Goal: Task Accomplishment & Management: Use online tool/utility

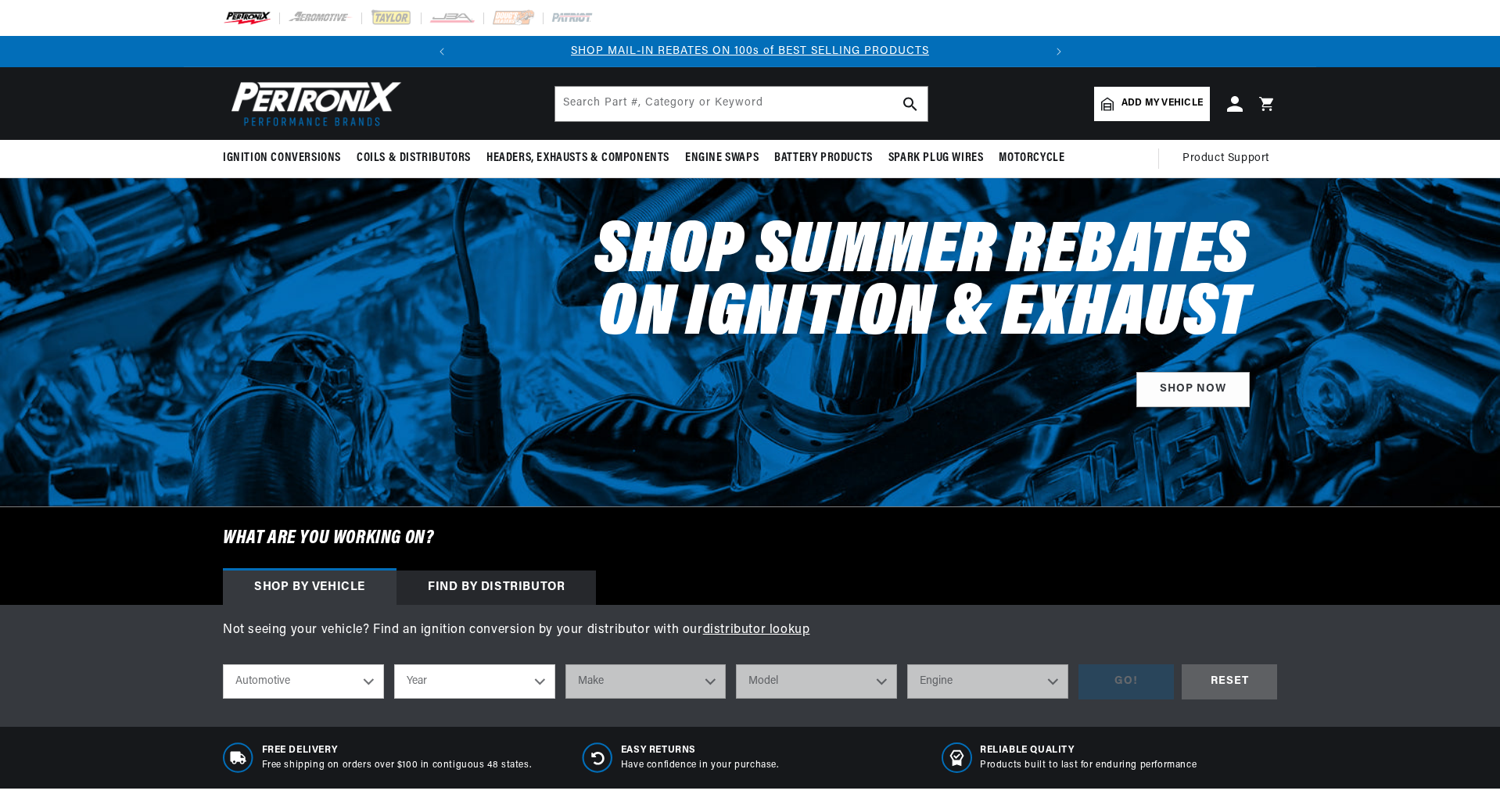
click at [1151, 114] on link "Add my vehicle" at bounding box center [1152, 104] width 116 height 35
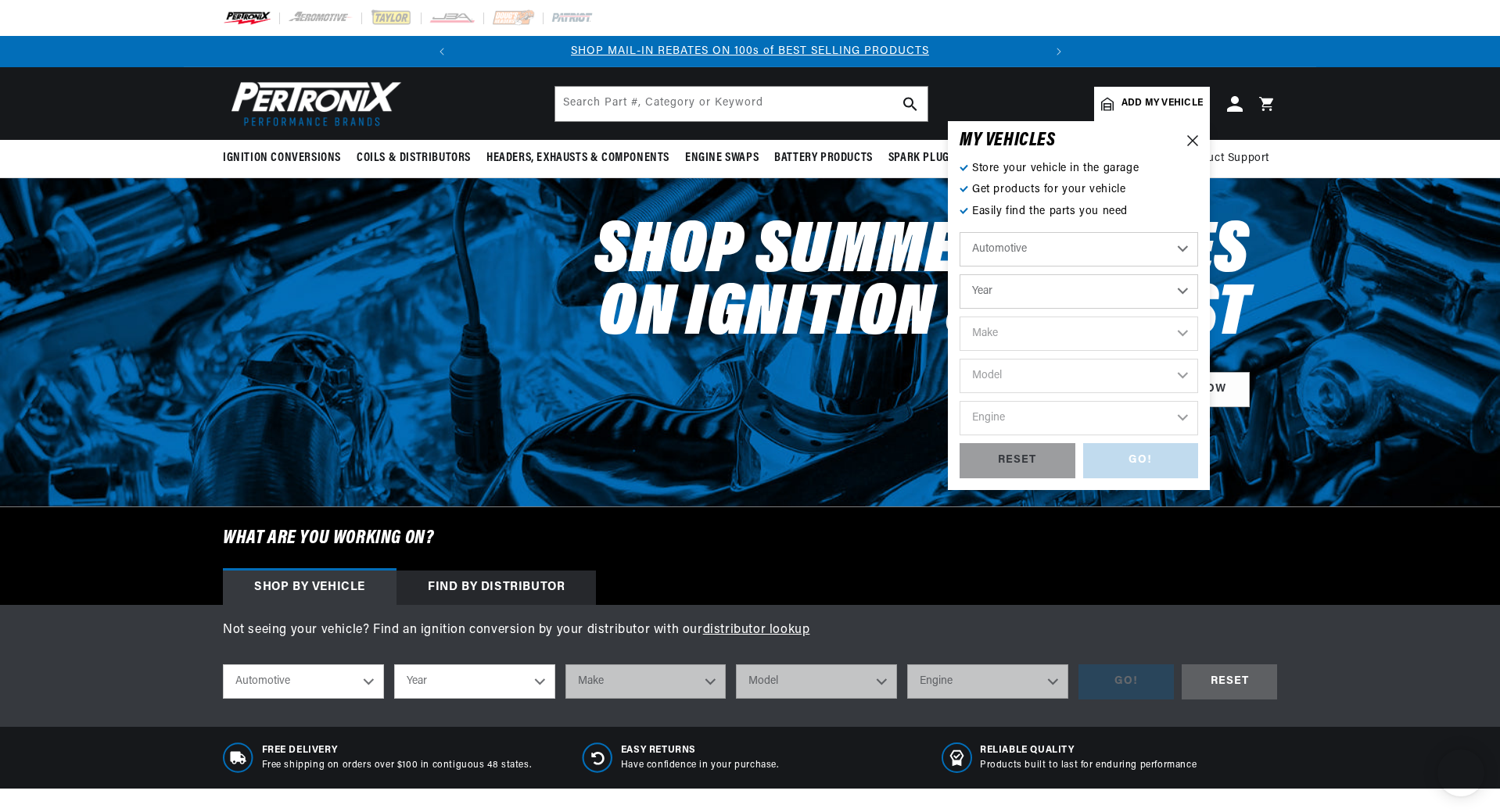
drag, startPoint x: 1034, startPoint y: 252, endPoint x: 1034, endPoint y: 265, distance: 13.0
click at [1034, 252] on select "Automotive Agricultural Industrial Marine Motorcycle" at bounding box center [1079, 250] width 239 height 35
click at [1033, 257] on select "Automotive Agricultural Industrial Marine Motorcycle" at bounding box center [1079, 250] width 239 height 35
click at [1030, 296] on select "Year [DATE] 2021 2020 2019 2018 2017 2016 2015 2014 2013 2012 2011 2010 2009 20…" at bounding box center [1079, 291] width 239 height 35
click at [1055, 290] on select "Year [DATE] 2021 2020 2019 2018 2017 2016 2015 2014 2013 2012 2011 2010 2009 20…" at bounding box center [1079, 291] width 239 height 35
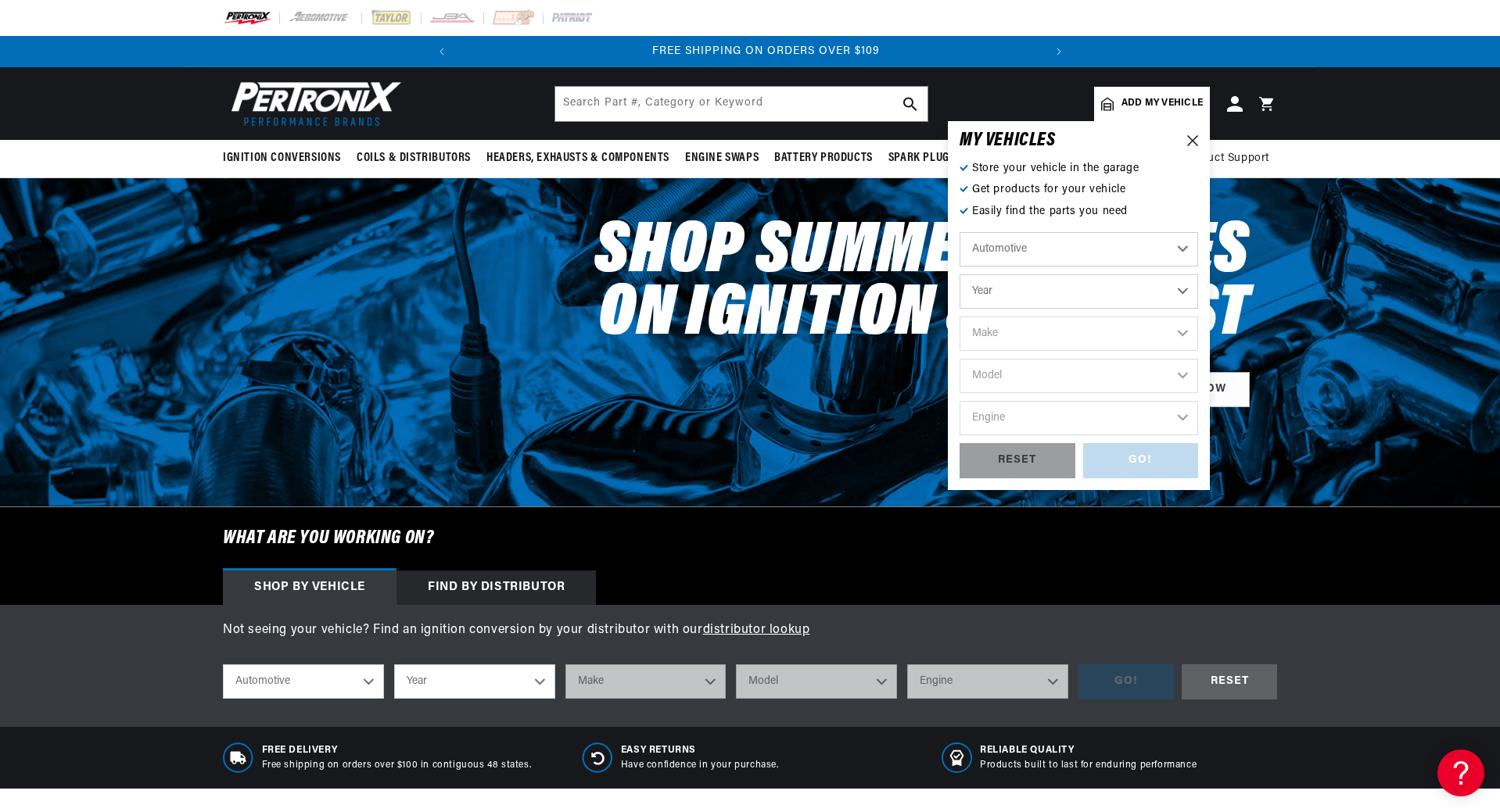
scroll to position [0, 584]
select select "1965"
click at [959, 274] on select "Year [DATE] 2021 2020 2019 2018 2017 2016 2015 2014 2013 2012 2011 2010 2009 20…" at bounding box center [1079, 291] width 239 height 35
select select "1965"
click at [999, 340] on select "Make Alfa Romeo American Motors Aston [PERSON_NAME][GEOGRAPHIC_DATA] [PERSON_NA…" at bounding box center [1079, 334] width 239 height 35
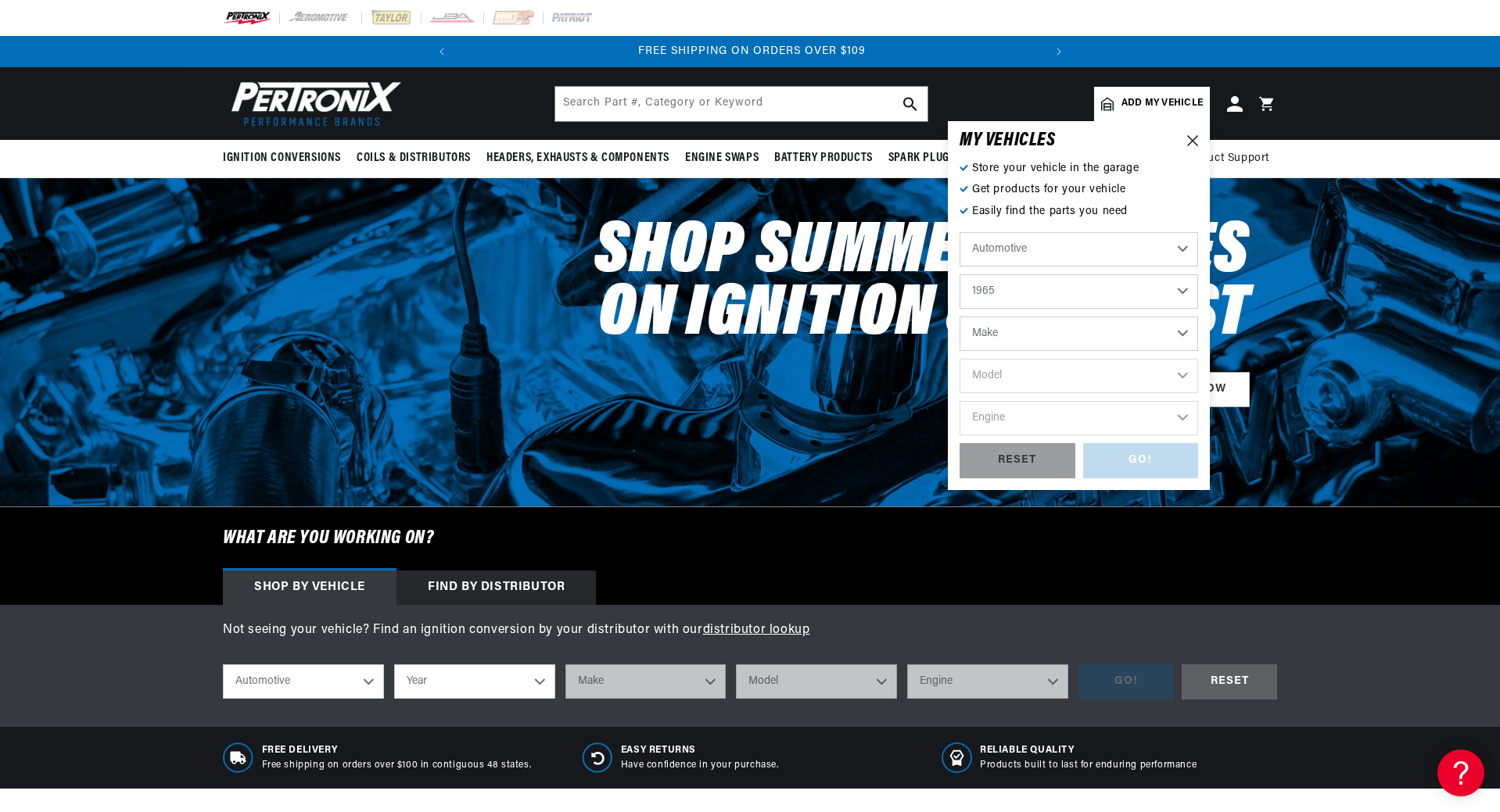
select select "Ford"
click at [959, 316] on select "Make Alfa Romeo American Motors Aston [PERSON_NAME][GEOGRAPHIC_DATA] [PERSON_NA…" at bounding box center [1079, 334] width 239 height 35
select select "Ford"
click at [1022, 388] on select "Model Club Wagon Country Sedan Country Squire Custom Custom 500 Econoline F-100…" at bounding box center [1079, 376] width 239 height 35
select select "F-100"
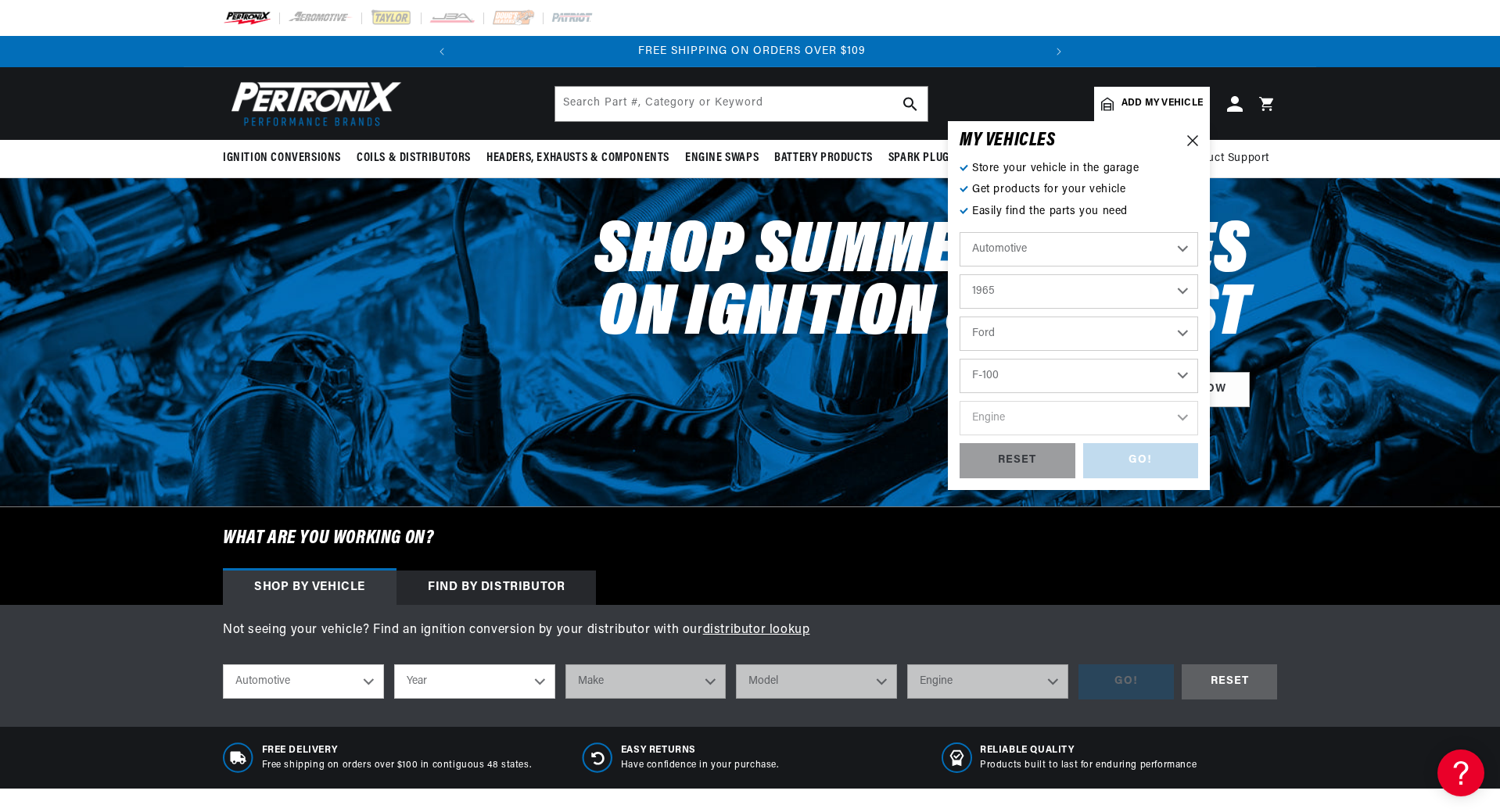
click at [959, 359] on select "Model Club Wagon Country Sedan Country Squire Custom Custom 500 Econoline F-100…" at bounding box center [1079, 376] width 239 height 35
select select "F-100"
click at [1030, 423] on select "Engine 289cid / 4.7L 292cid / 4.8L 352cid / 5.8L" at bounding box center [1079, 419] width 239 height 35
click at [785, 325] on h2 "Shop Summer Rebates on Ignition & Exhaust" at bounding box center [922, 285] width 656 height 125
